Goal: Information Seeking & Learning: Learn about a topic

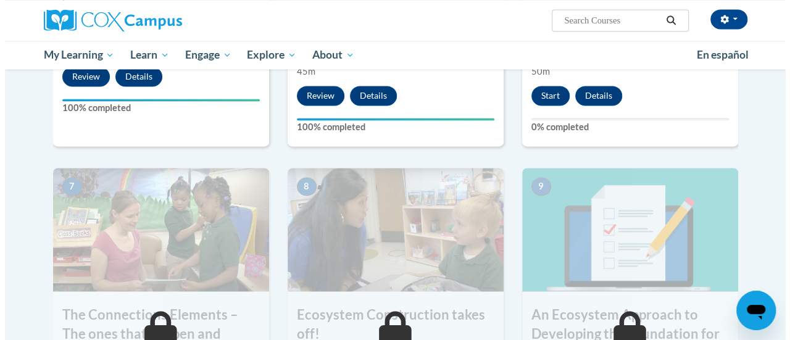
scroll to position [824, 0]
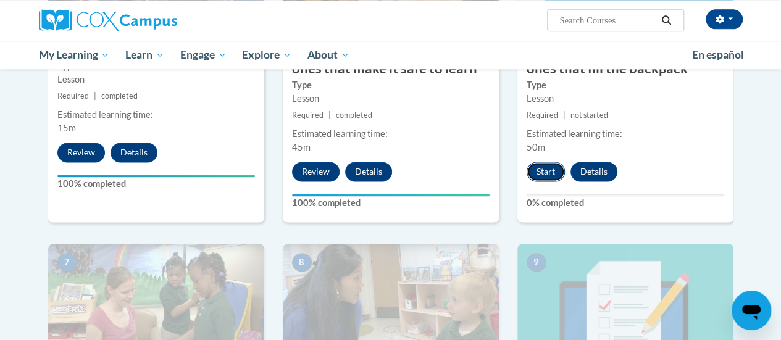
click at [544, 162] on button "Start" at bounding box center [546, 172] width 38 height 20
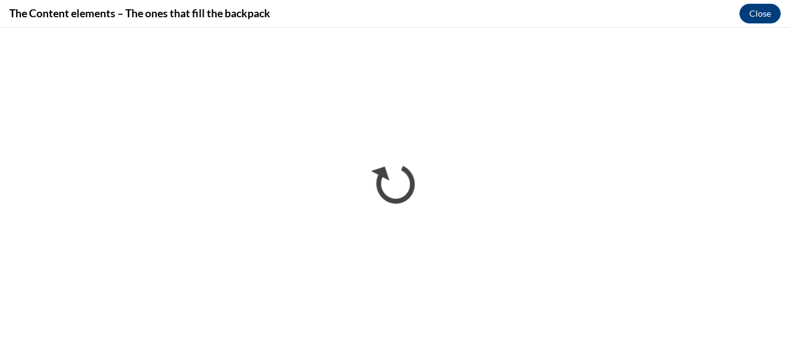
scroll to position [0, 0]
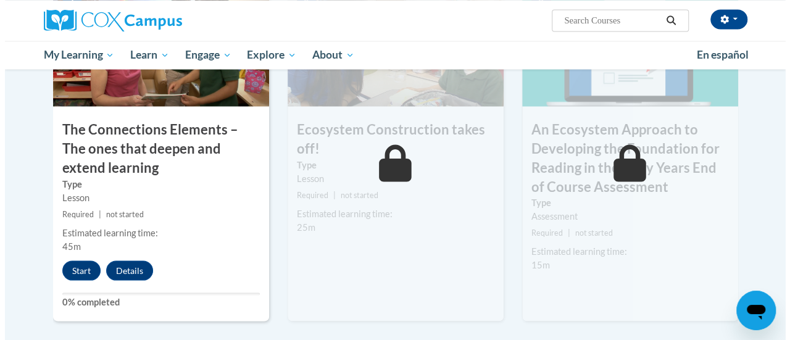
scroll to position [1090, 0]
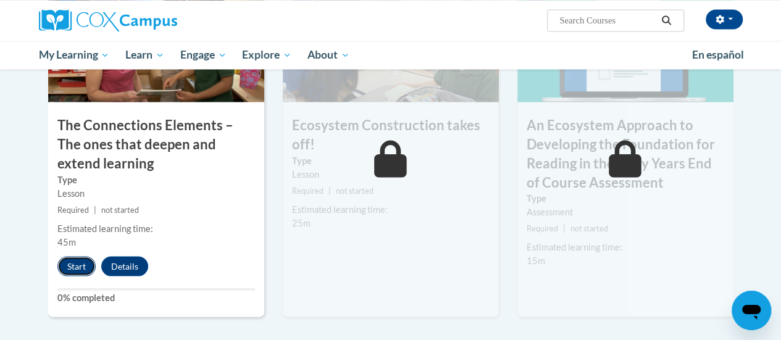
click at [77, 264] on button "Start" at bounding box center [76, 266] width 38 height 20
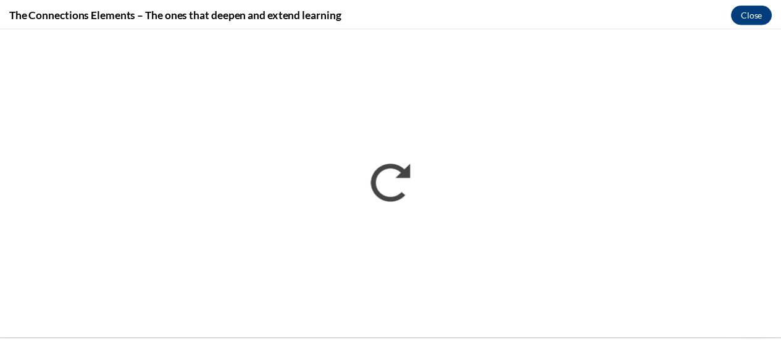
scroll to position [0, 0]
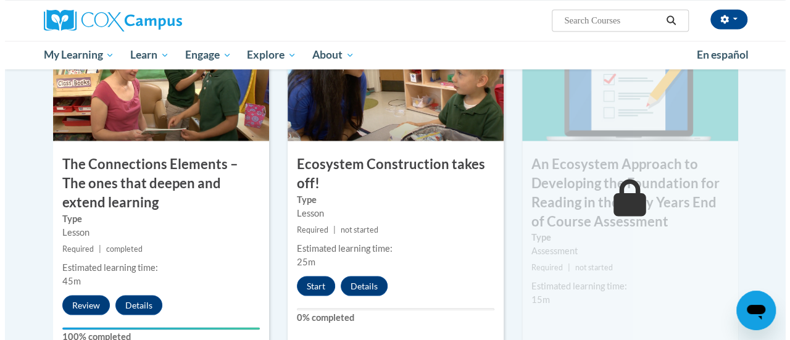
scroll to position [1111, 0]
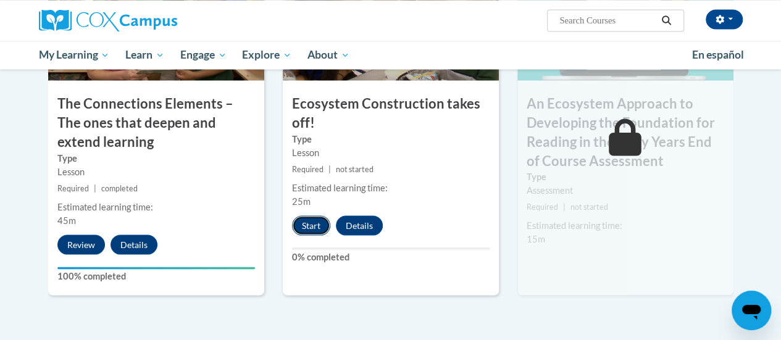
click at [313, 224] on button "Start" at bounding box center [311, 225] width 38 height 20
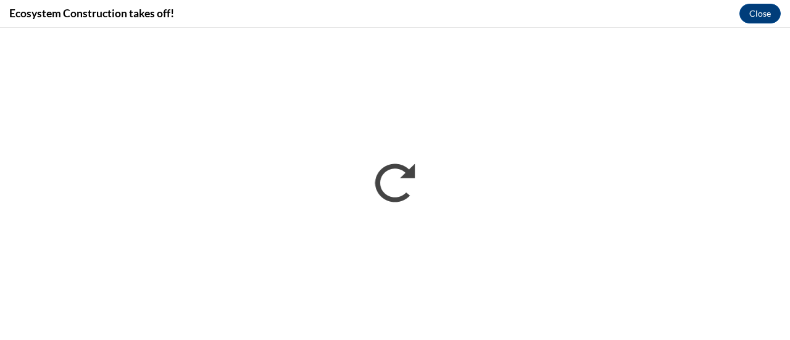
scroll to position [0, 0]
